Goal: Complete application form: Complete application form

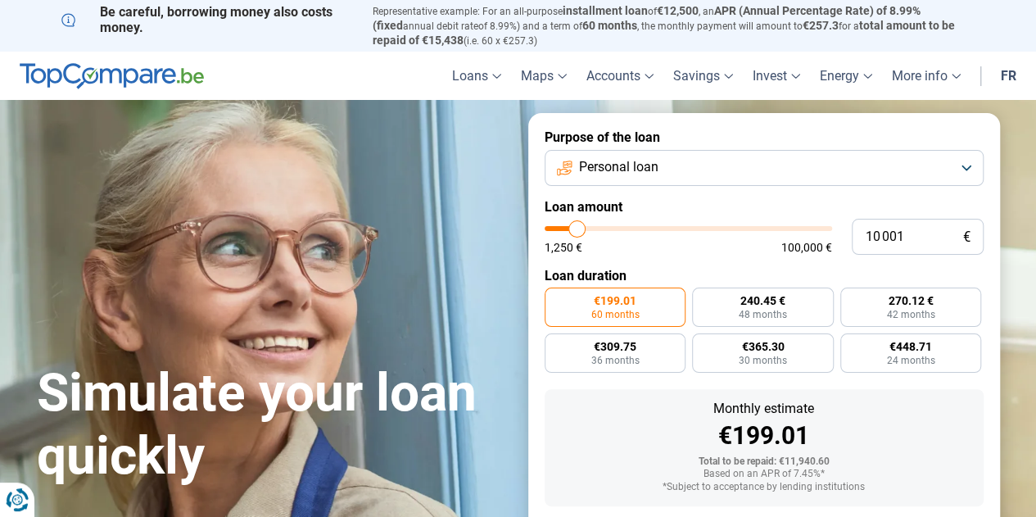
type input "16 250"
type input "16250"
type input "30 500"
type input "30500"
type input "44 000"
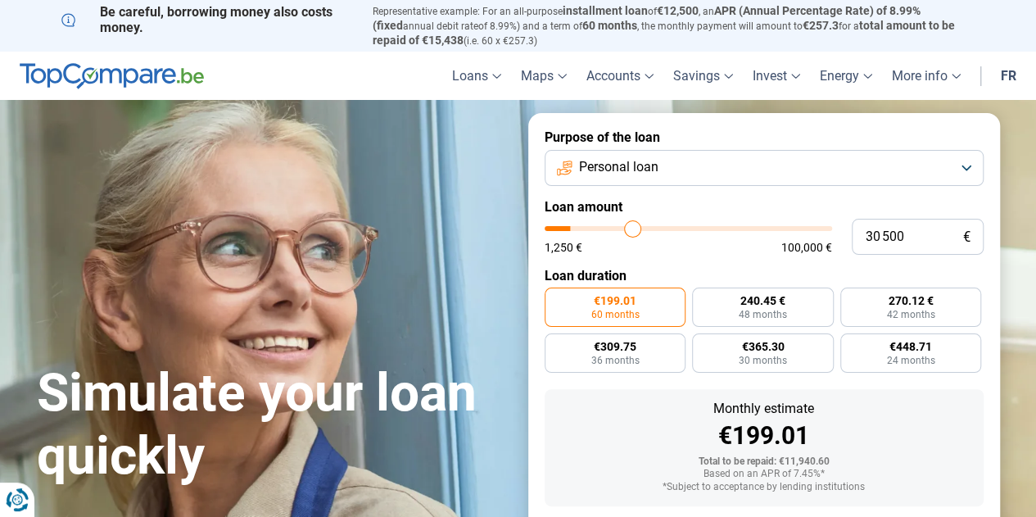
type input "44000"
type input "49 750"
type input "49750"
type input "55 250"
type input "55250"
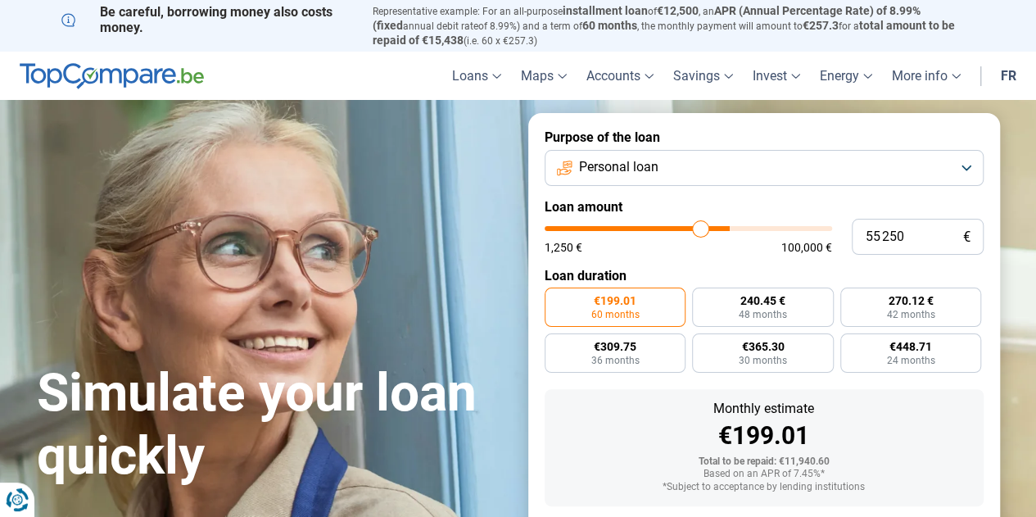
type input "64 750"
type input "64750"
type input "71 750"
type input "71750"
type input "77 000"
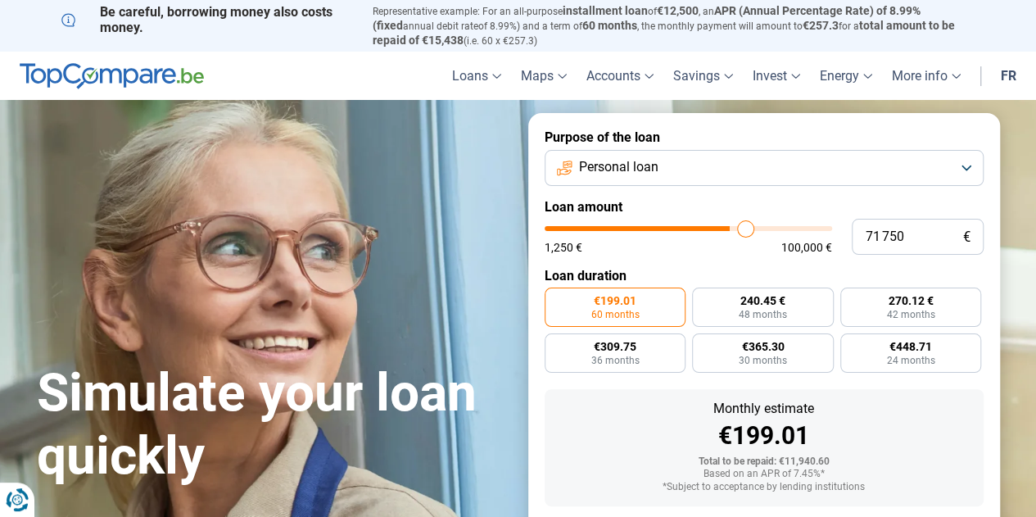
type input "77000"
type input "87 750"
type input "87750"
type input "98 750"
type input "98750"
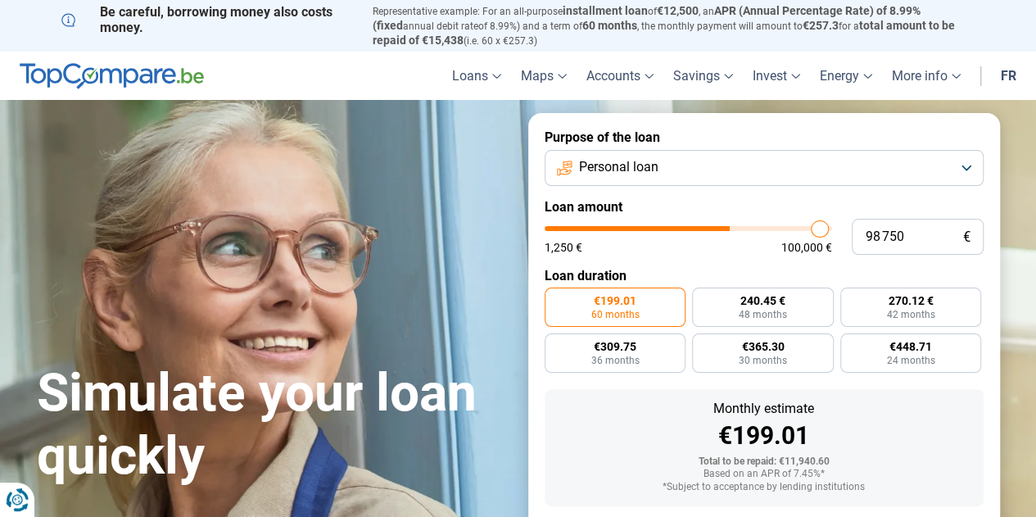
type input "100 000"
drag, startPoint x: 0, startPoint y: 0, endPoint x: 879, endPoint y: 229, distance: 908.2
type input "100000"
click at [832, 229] on input "range" at bounding box center [689, 228] width 288 height 5
radio input "false"
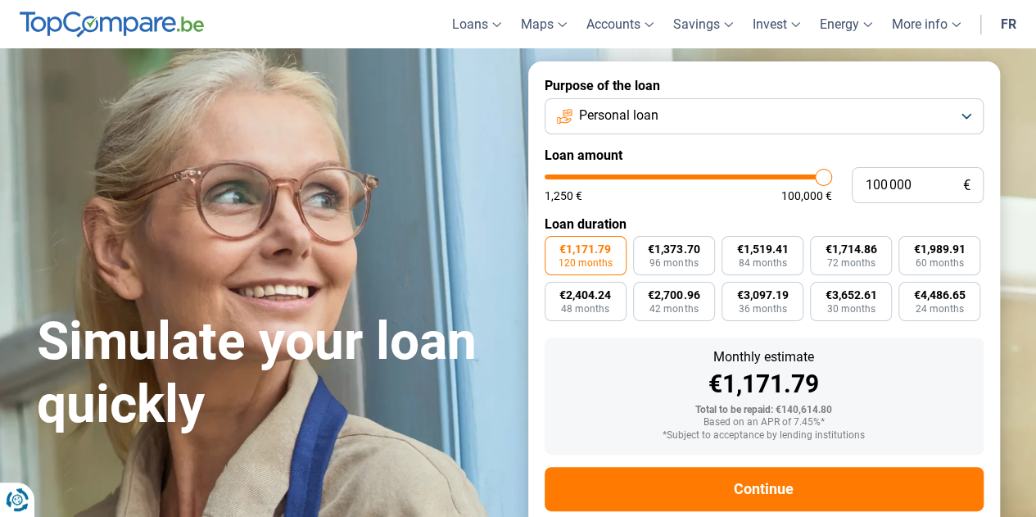
scroll to position [88, 0]
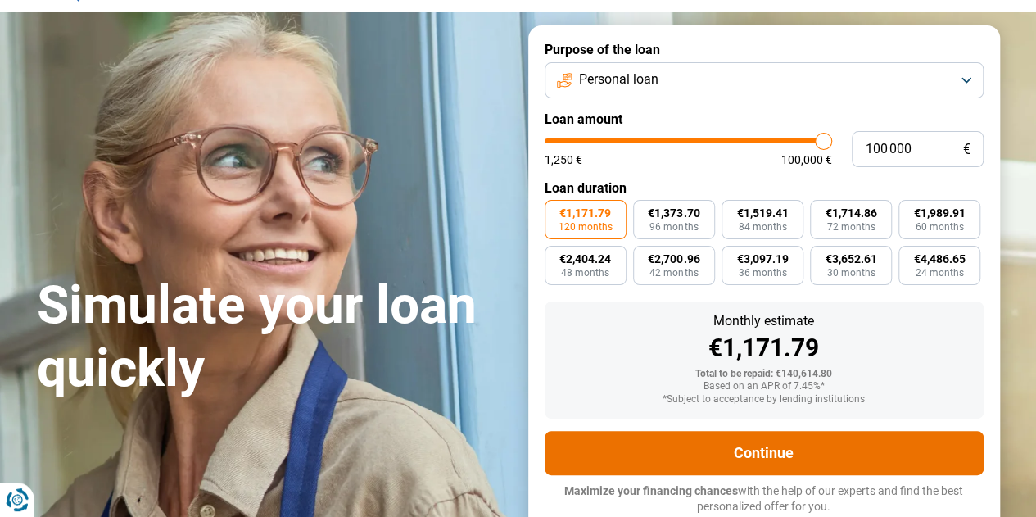
click at [765, 448] on font "Continue" at bounding box center [764, 452] width 60 height 17
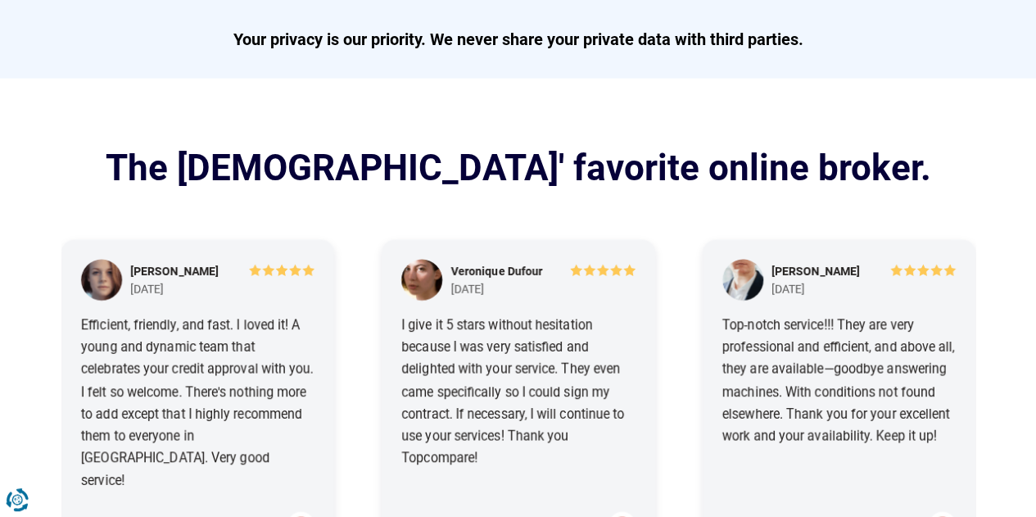
scroll to position [1852, 0]
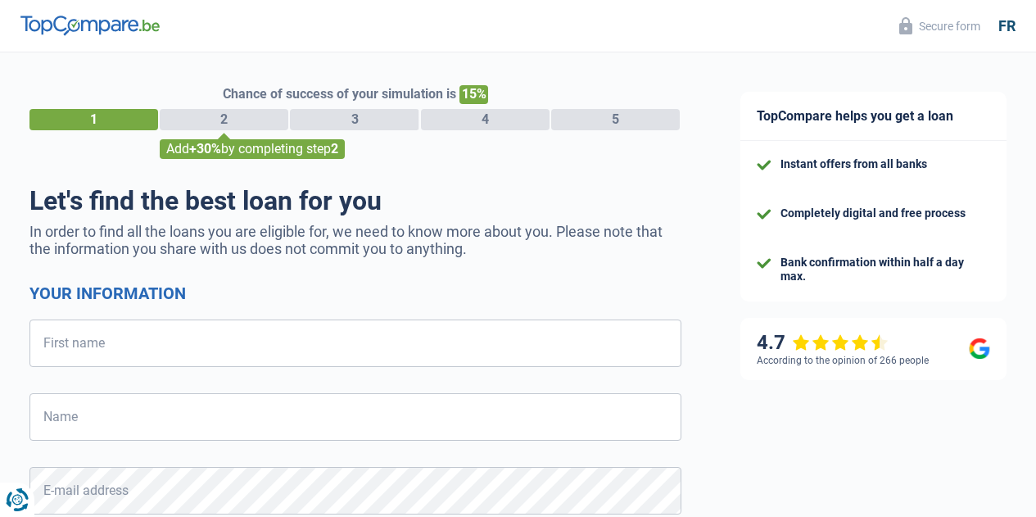
select select "32"
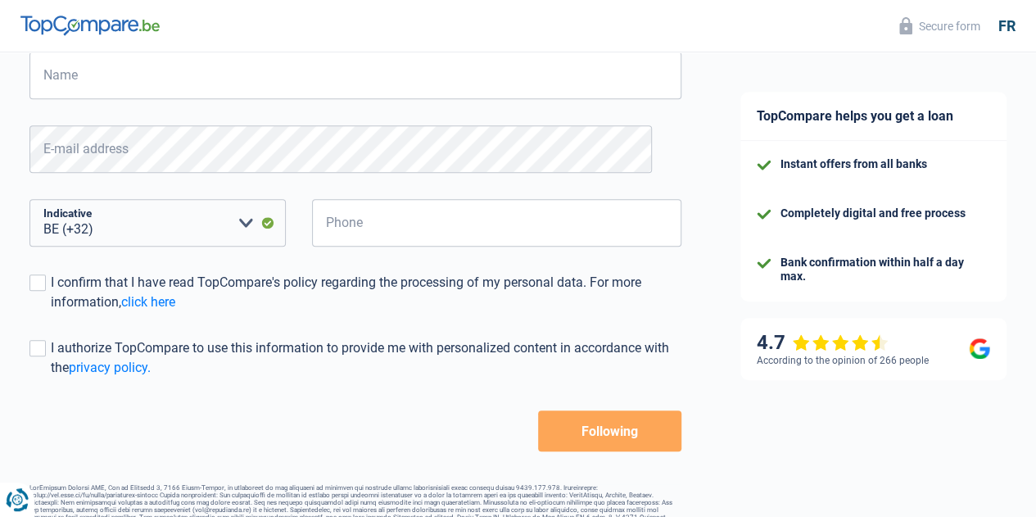
scroll to position [369, 0]
